Goal: Check status: Check status

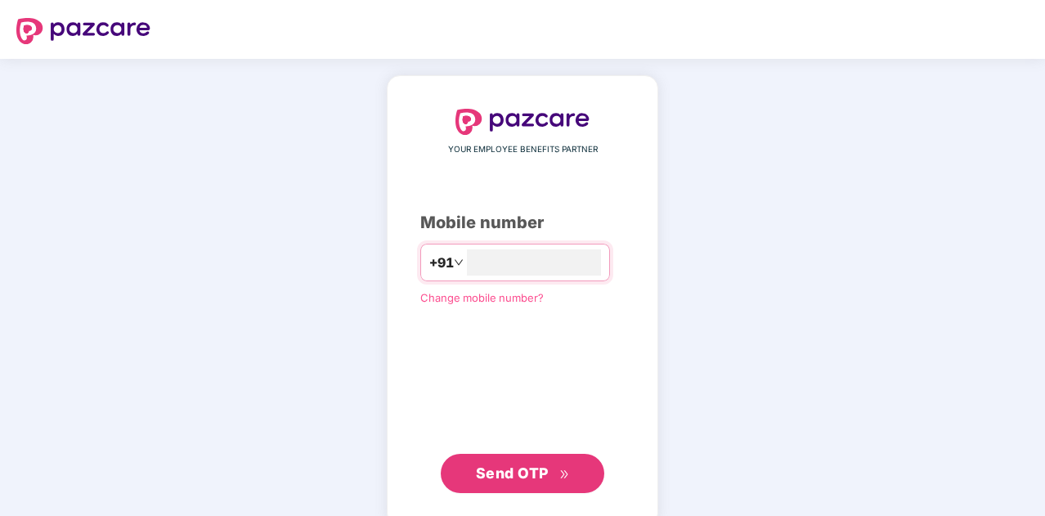
type input "**********"
click at [518, 486] on button "Send OTP" at bounding box center [523, 471] width 164 height 39
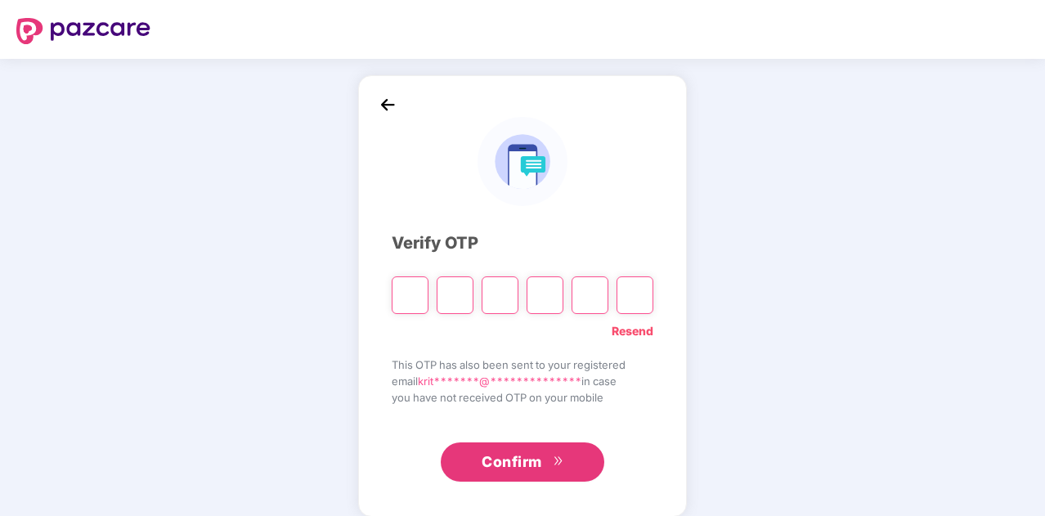
type input "*"
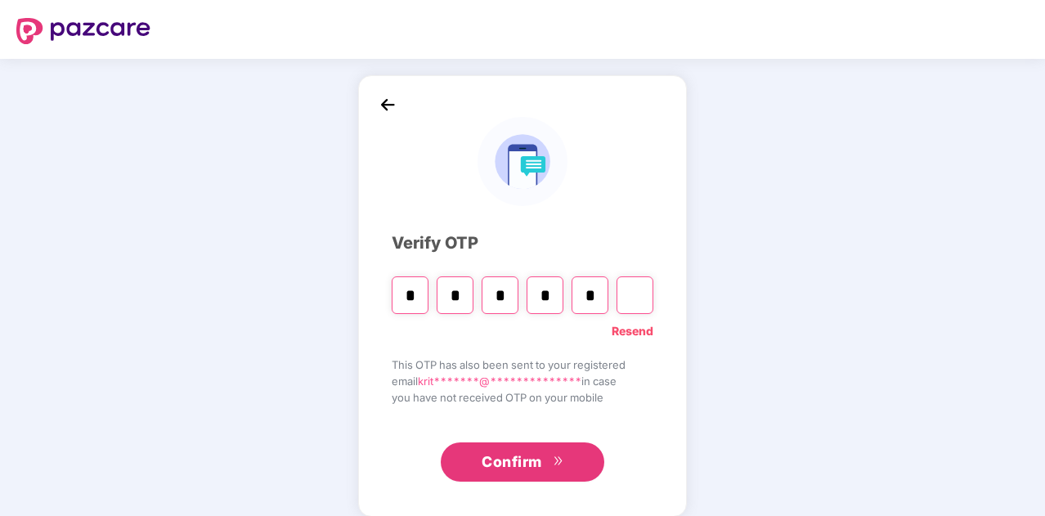
type input "*"
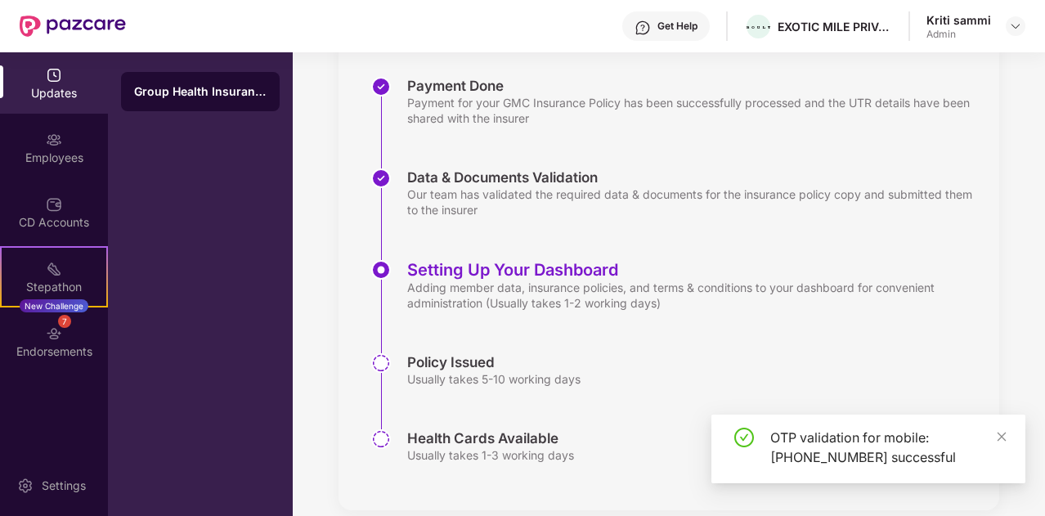
scroll to position [262, 0]
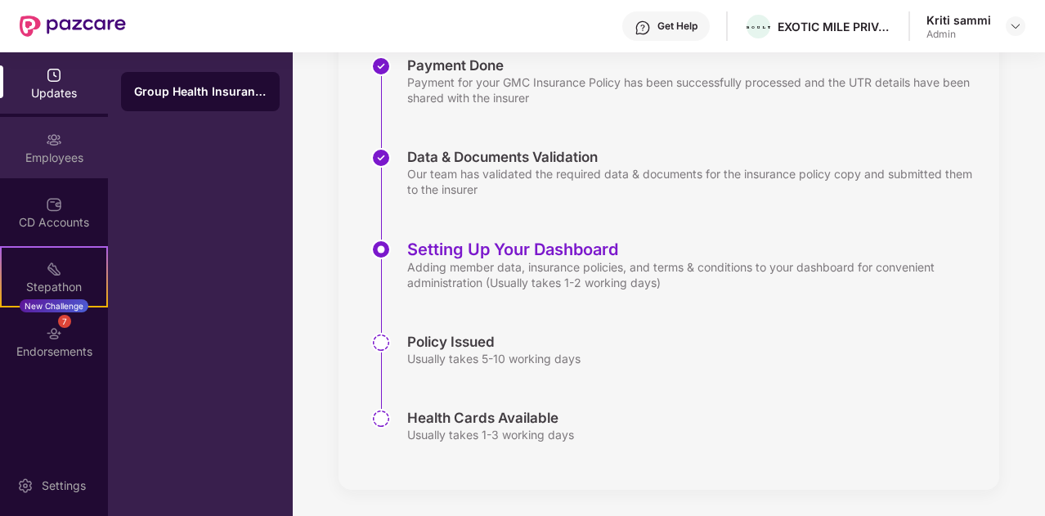
click at [67, 146] on div "Employees" at bounding box center [54, 147] width 108 height 61
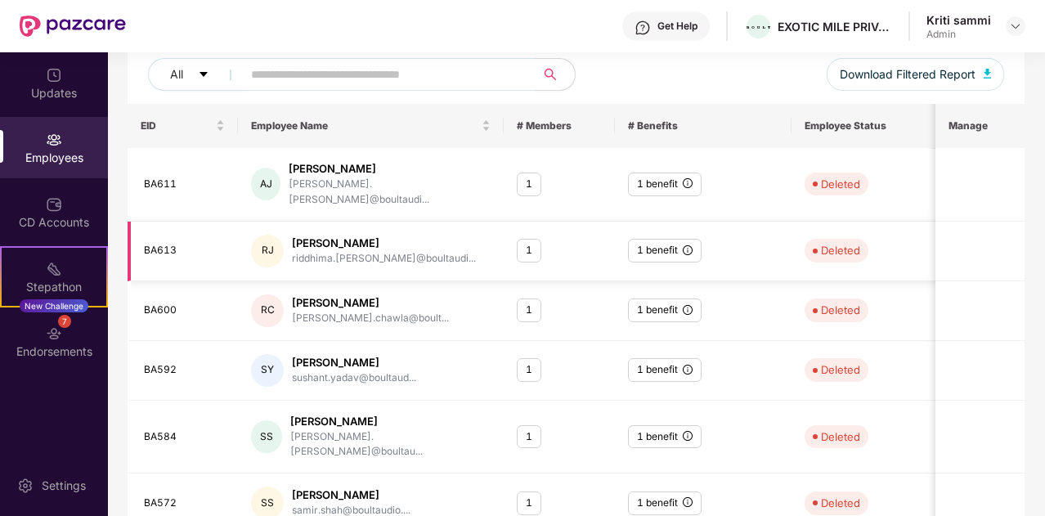
scroll to position [200, 0]
click at [515, 222] on td "1" at bounding box center [559, 252] width 110 height 60
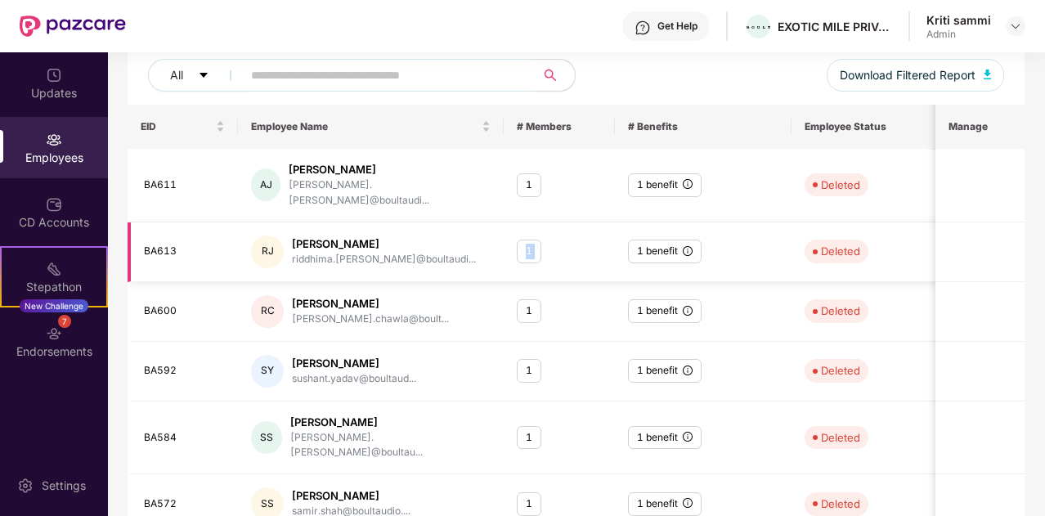
click at [515, 222] on td "1" at bounding box center [559, 252] width 110 height 60
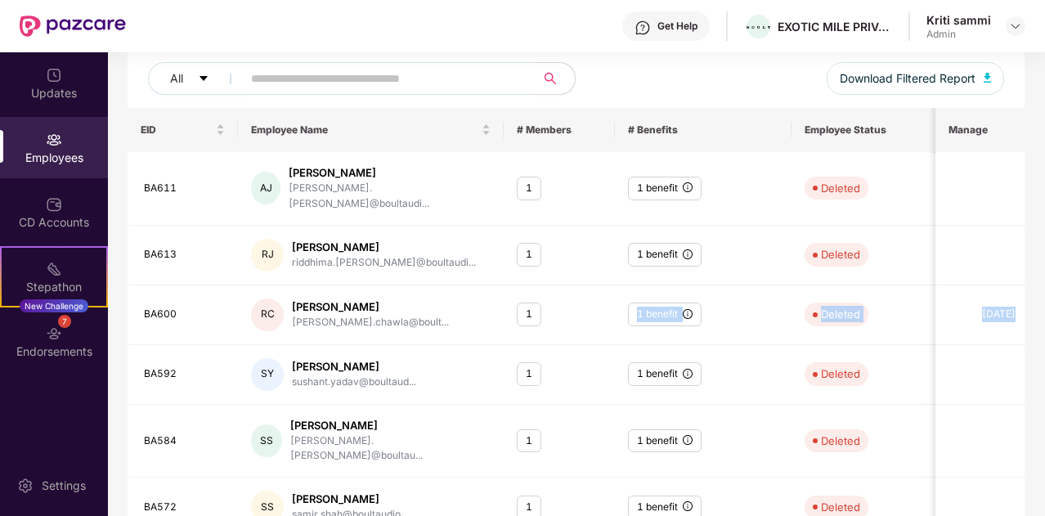
drag, startPoint x: 628, startPoint y: 275, endPoint x: 1030, endPoint y: 281, distance: 402.4
click at [1030, 281] on div "Filters All Benefits Employee Reports 0 Registered 0 Not Registered 136 Deleted…" at bounding box center [576, 380] width 936 height 936
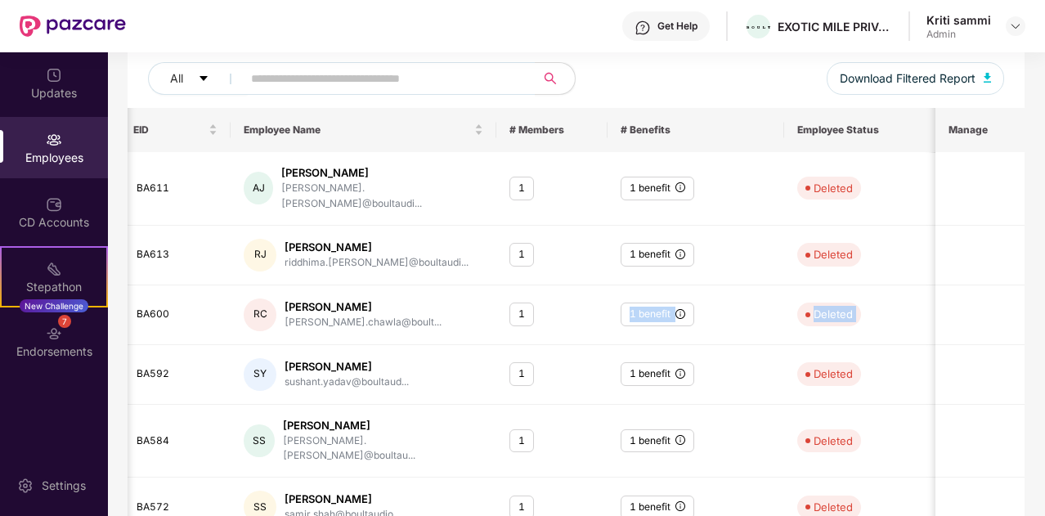
click at [1030, 281] on div "Filters All Benefits Employee Reports 0 Registered 0 Not Registered 136 Deleted…" at bounding box center [576, 380] width 936 height 936
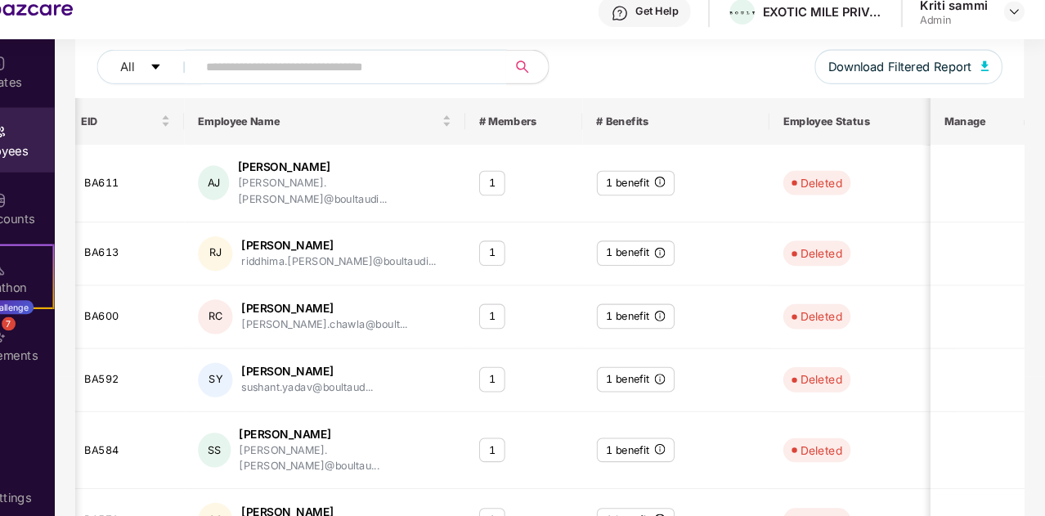
click at [1039, 303] on div "Filters All Benefits Employee Reports 0 Registered 0 Not Registered 136 Deleted…" at bounding box center [576, 380] width 936 height 936
click at [1024, 329] on td at bounding box center [980, 315] width 88 height 60
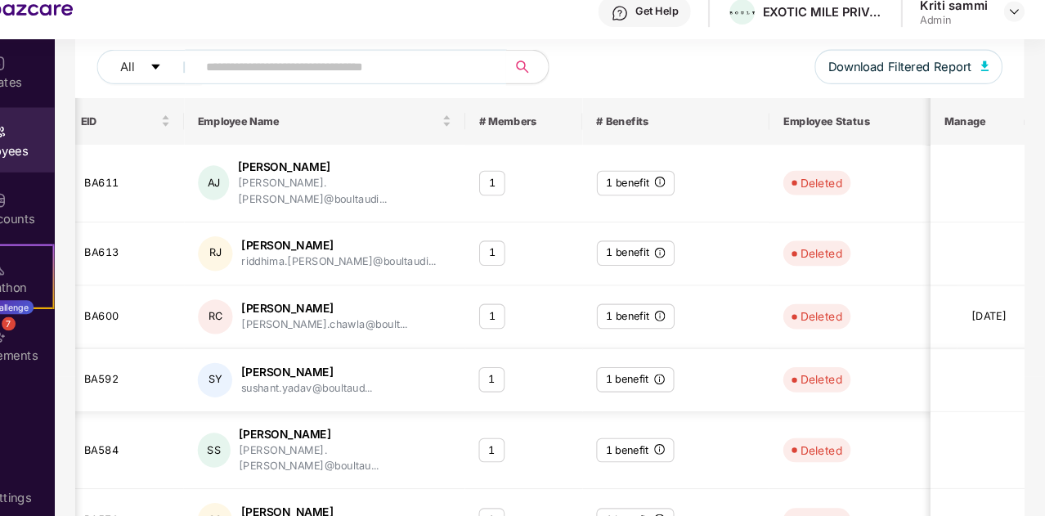
click at [1025, 329] on td at bounding box center [980, 315] width 88 height 60
click at [1026, 329] on tbody "BA611 [PERSON_NAME] [PERSON_NAME] [PERSON_NAME].[PERSON_NAME]@boultaudi... 1 1 …" at bounding box center [651, 471] width 1063 height 638
